Goal: Task Accomplishment & Management: Use online tool/utility

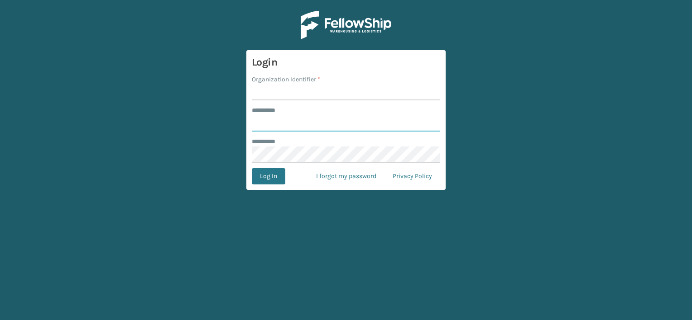
type input "***"
click at [306, 86] on input "Organization Identifier *" at bounding box center [346, 92] width 188 height 16
drag, startPoint x: 285, startPoint y: 94, endPoint x: 381, endPoint y: 86, distance: 96.3
click at [381, 86] on input "LIFESTYLE SOLUTIONS" at bounding box center [346, 92] width 188 height 16
type input "LIFESTYLE"
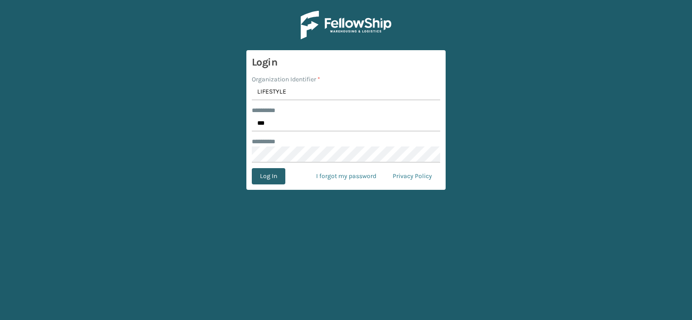
click at [268, 178] on button "Log In" at bounding box center [268, 176] width 33 height 16
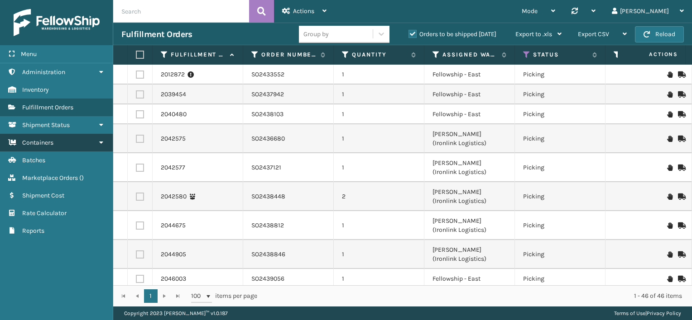
click at [76, 145] on link "Containers" at bounding box center [56, 143] width 113 height 18
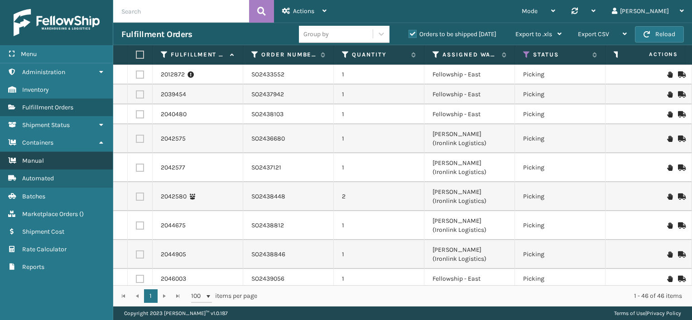
click at [73, 164] on link "Manual" at bounding box center [56, 161] width 113 height 18
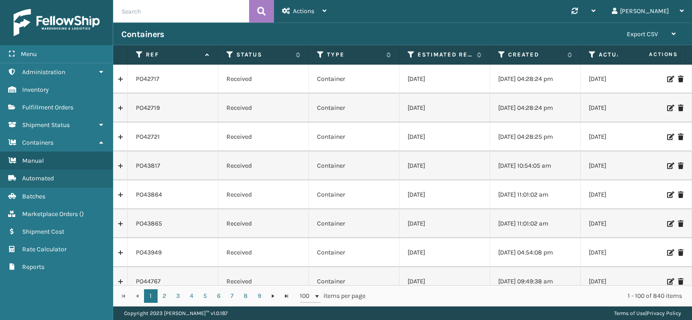
paste input "PO49700"
type input "PO49700"
click at [260, 11] on icon at bounding box center [261, 12] width 9 height 14
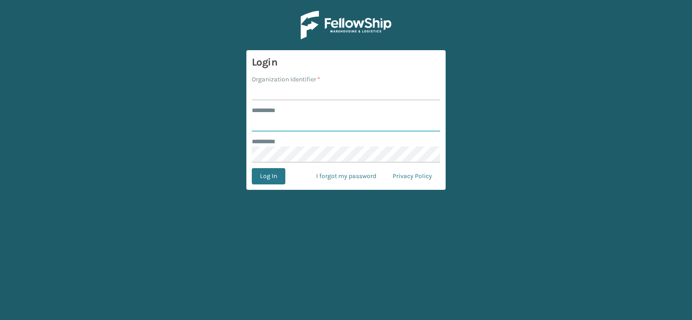
type input "***"
click at [291, 94] on input "Organization Identifier *" at bounding box center [346, 92] width 188 height 16
drag, startPoint x: 284, startPoint y: 91, endPoint x: 348, endPoint y: 92, distance: 63.4
click at [348, 92] on input "LIFESTYLE SOLUTIONS" at bounding box center [346, 92] width 188 height 16
type input "LIFESTYLE"
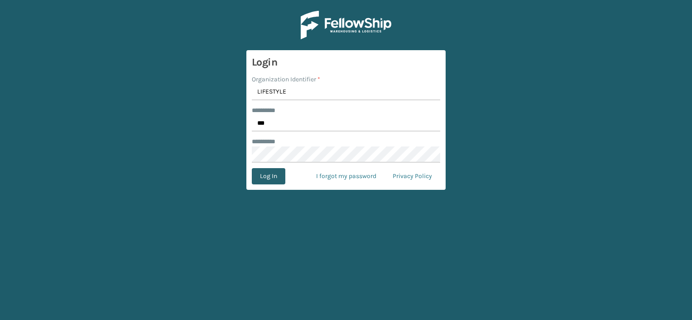
click at [269, 177] on button "Log In" at bounding box center [268, 176] width 33 height 16
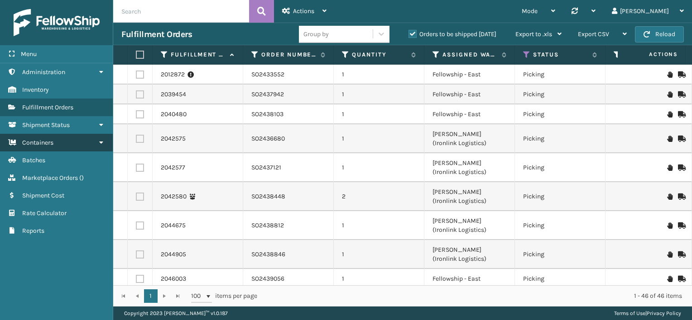
click at [65, 134] on link "Containers" at bounding box center [56, 143] width 113 height 18
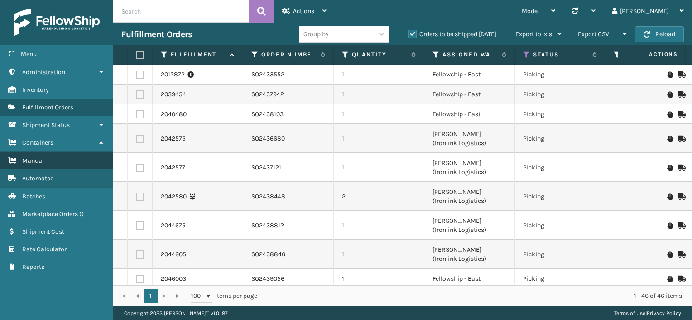
click at [67, 157] on link "Manual" at bounding box center [56, 161] width 113 height 18
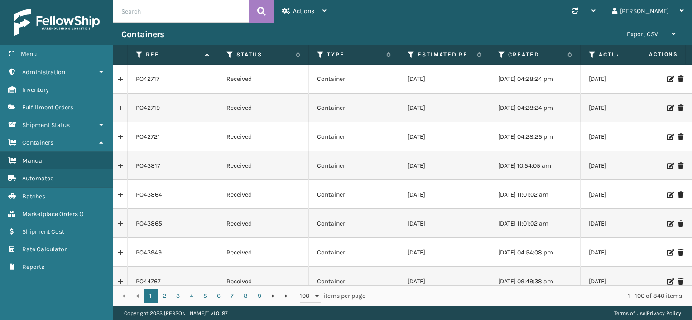
paste input "PO49700"
type input "PO49700"
click at [263, 7] on icon at bounding box center [261, 12] width 9 height 14
